Goal: Transaction & Acquisition: Purchase product/service

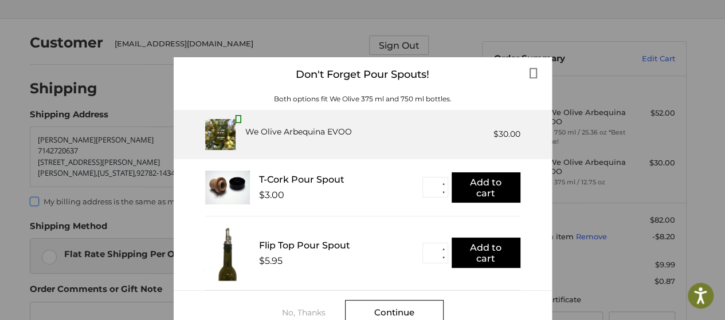
scroll to position [25, 0]
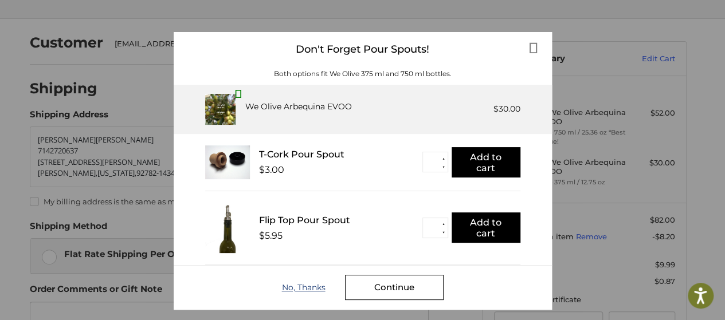
click at [289, 289] on div "No, Thanks" at bounding box center [313, 287] width 63 height 9
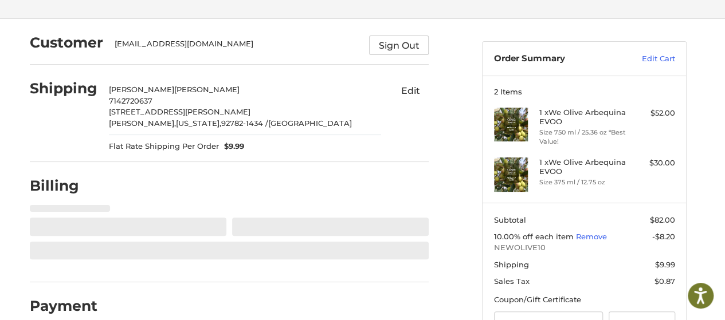
select select "**"
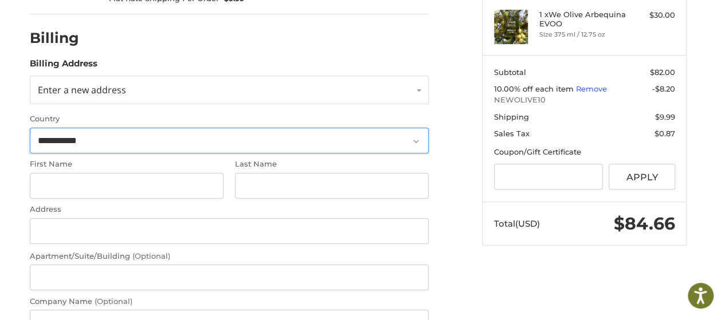
scroll to position [211, 0]
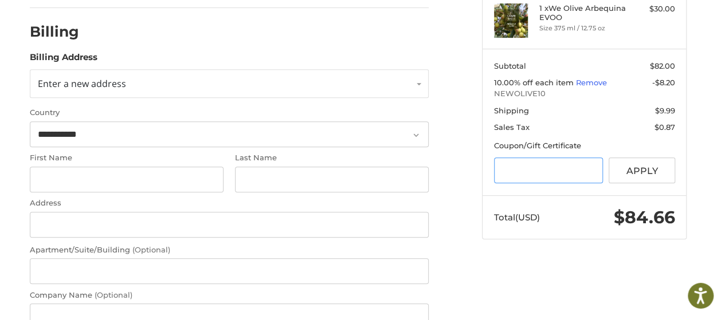
click at [505, 172] on input "Gift Certificate or Coupon Code" at bounding box center [548, 171] width 109 height 26
type input "**********"
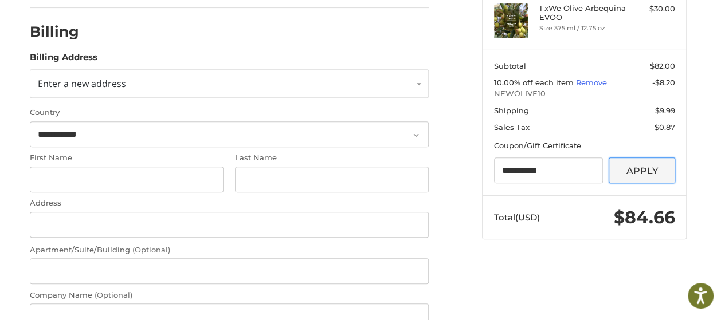
click at [635, 171] on button "Apply" at bounding box center [641, 171] width 66 height 26
click at [645, 169] on button "Apply" at bounding box center [641, 171] width 66 height 26
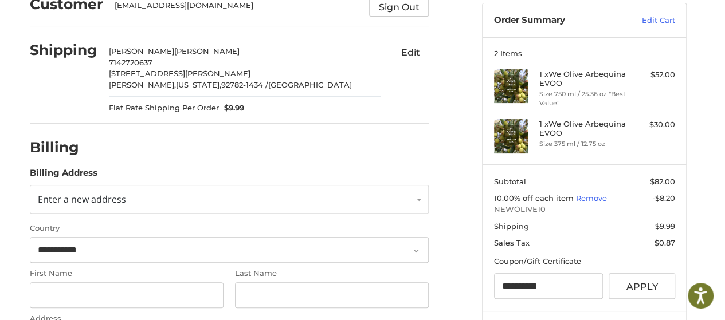
scroll to position [96, 0]
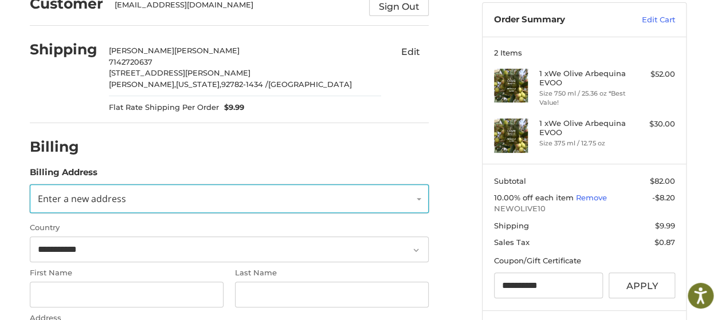
click at [195, 195] on link "Enter a new address" at bounding box center [229, 198] width 399 height 29
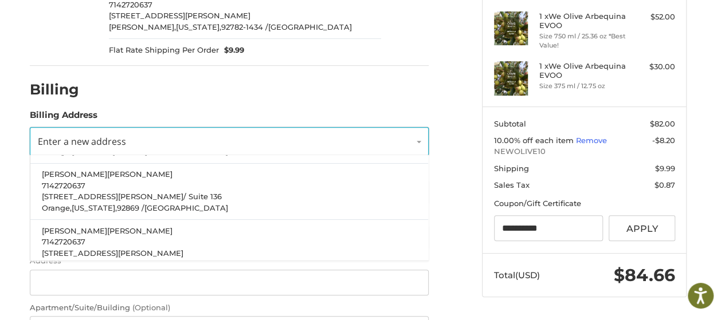
scroll to position [82, 0]
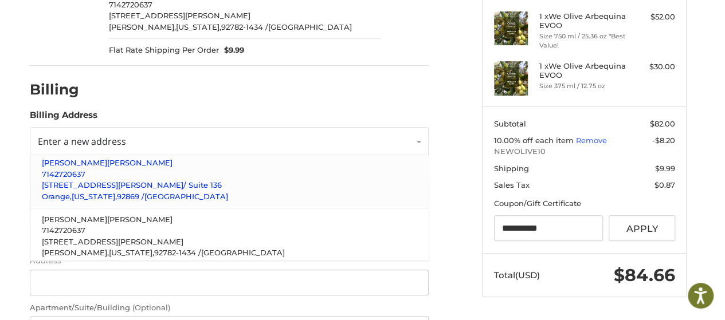
click at [140, 183] on span "[STREET_ADDRESS][PERSON_NAME]" at bounding box center [112, 185] width 141 height 9
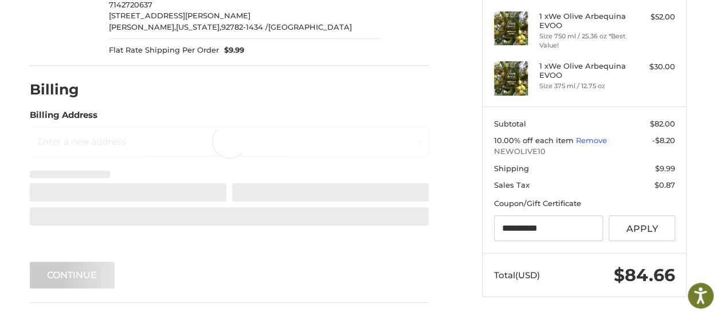
scroll to position [152, 0]
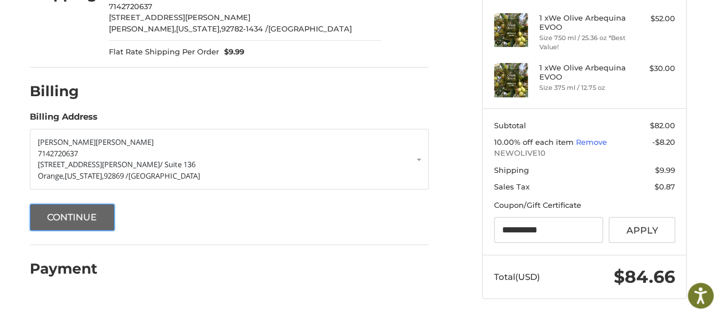
click at [95, 218] on button "Continue" at bounding box center [72, 217] width 85 height 27
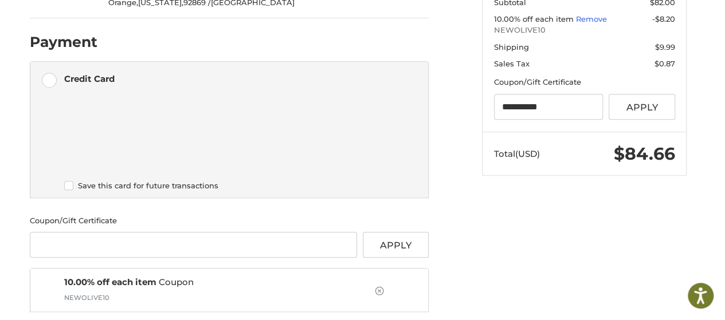
scroll to position [299, 0]
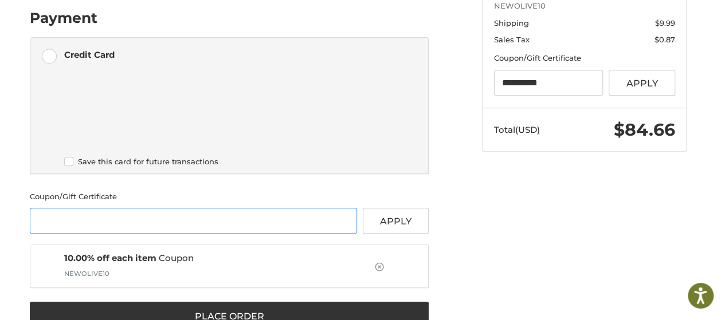
click at [202, 220] on input "Gift Certificate or Coupon Code" at bounding box center [193, 221] width 327 height 26
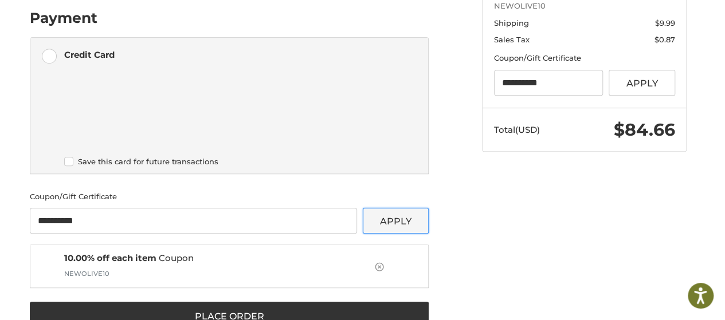
click at [388, 223] on button "Apply" at bounding box center [396, 221] width 66 height 26
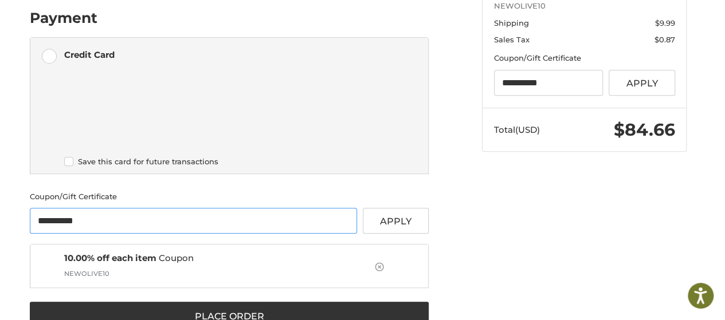
click at [120, 221] on input "**********" at bounding box center [193, 221] width 327 height 26
type input "*"
type input "**********"
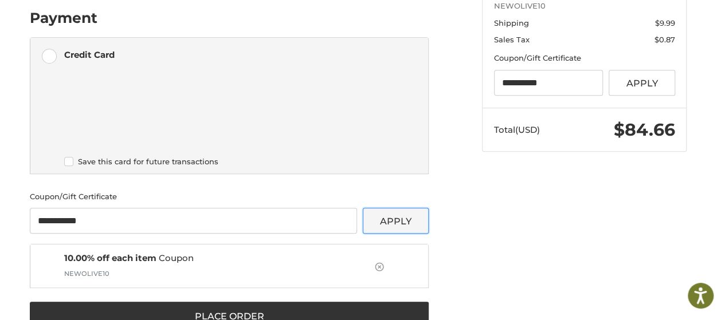
click at [406, 222] on button "Apply" at bounding box center [396, 221] width 66 height 26
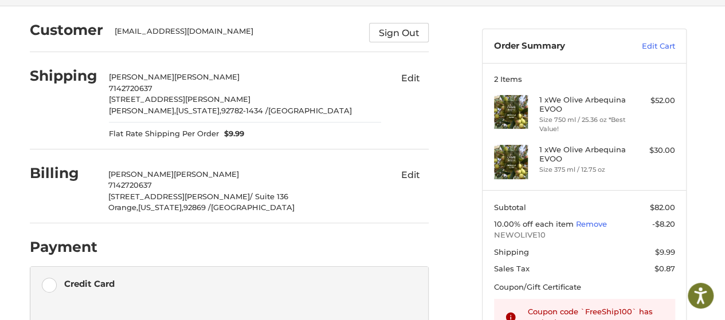
scroll to position [0, 0]
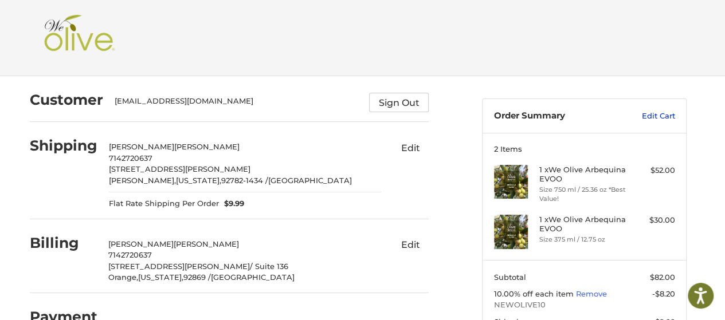
click at [654, 119] on link "Edit Cart" at bounding box center [646, 116] width 58 height 11
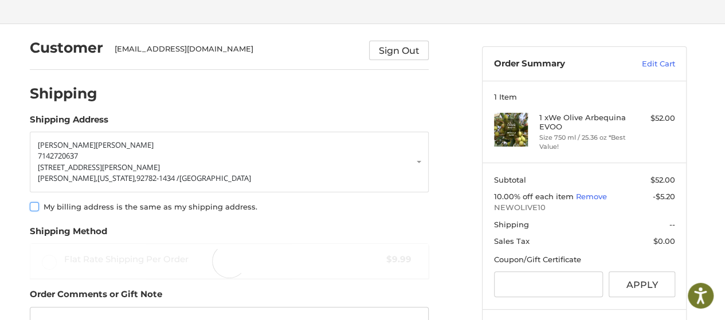
scroll to position [57, 0]
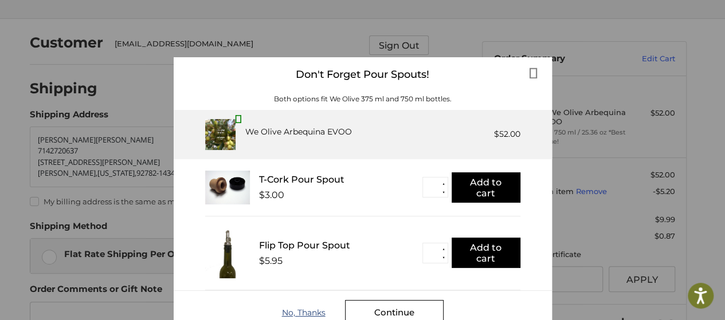
click at [296, 313] on div "No, Thanks" at bounding box center [313, 312] width 63 height 9
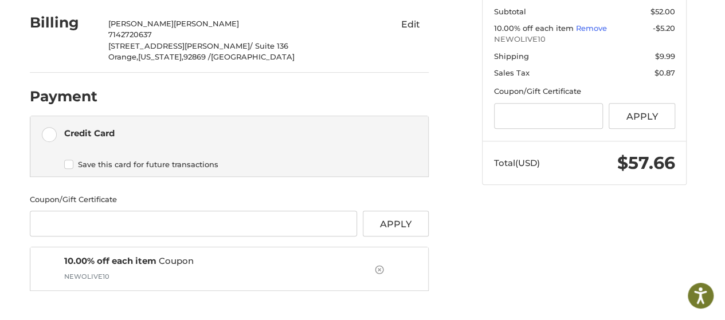
scroll to position [221, 0]
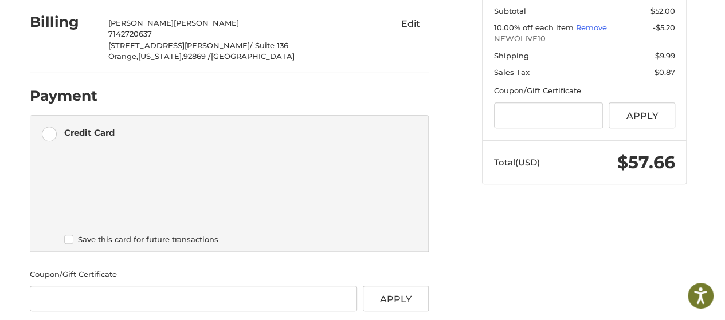
click at [464, 251] on ol "Customer [EMAIL_ADDRESS][DOMAIN_NAME] Sign Out Shipping [PERSON_NAME] 714272063…" at bounding box center [251, 132] width 443 height 554
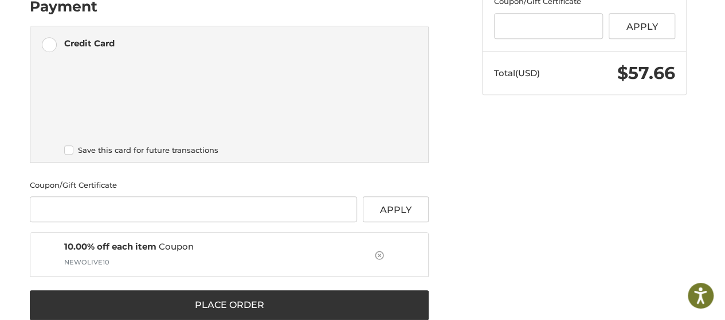
scroll to position [333, 0]
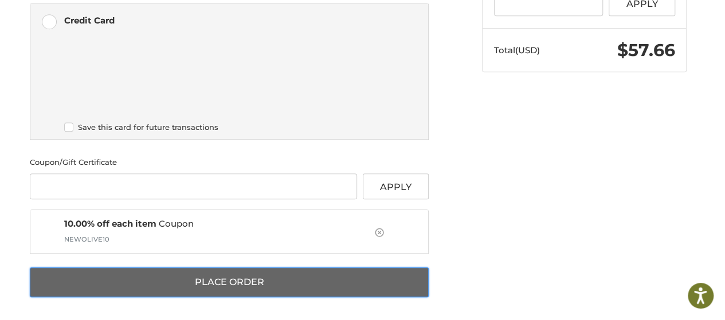
click at [213, 278] on button "Place Order" at bounding box center [229, 282] width 399 height 30
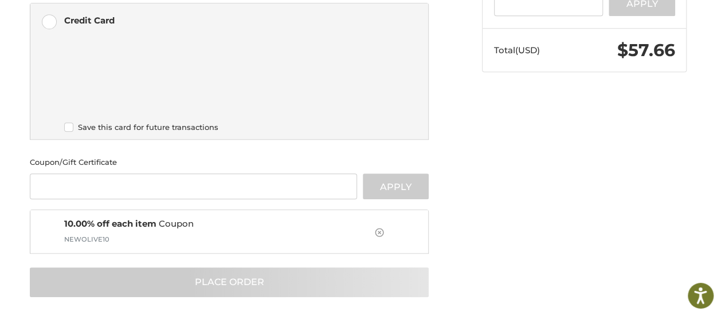
scroll to position [74, 0]
